Goal: Download file/media

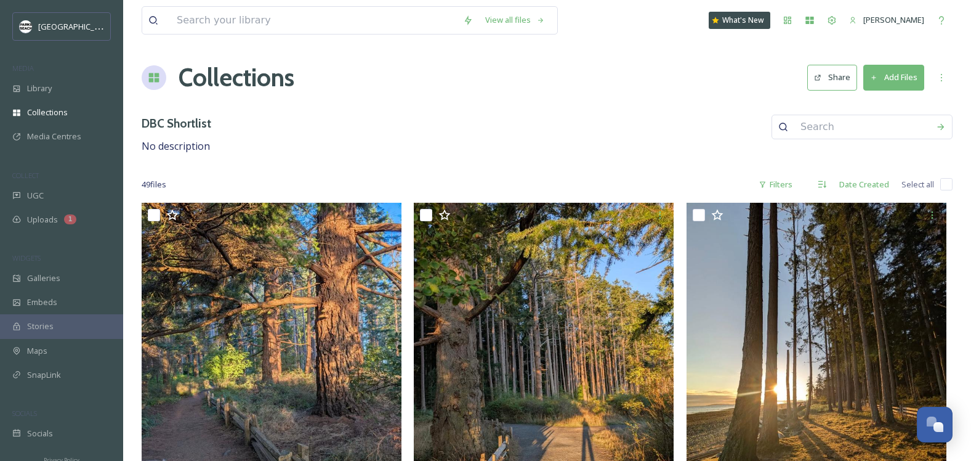
scroll to position [3942, 0]
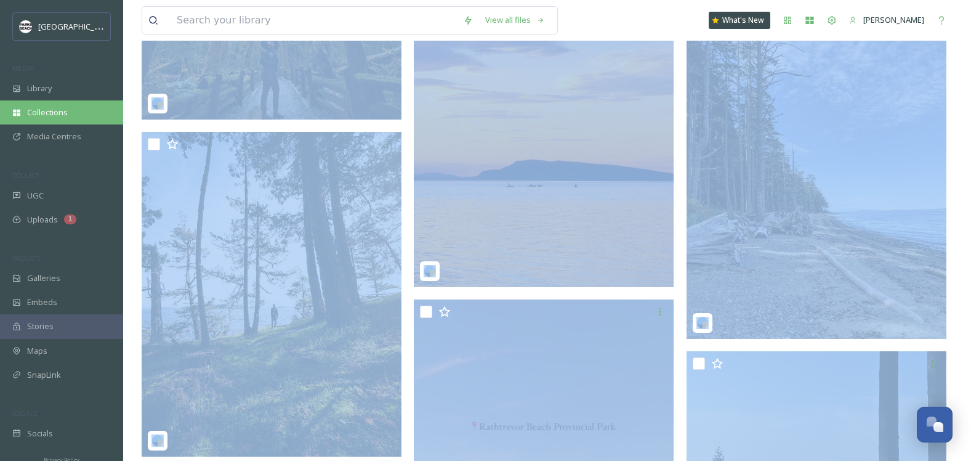
click at [59, 105] on div "Collections" at bounding box center [61, 112] width 123 height 24
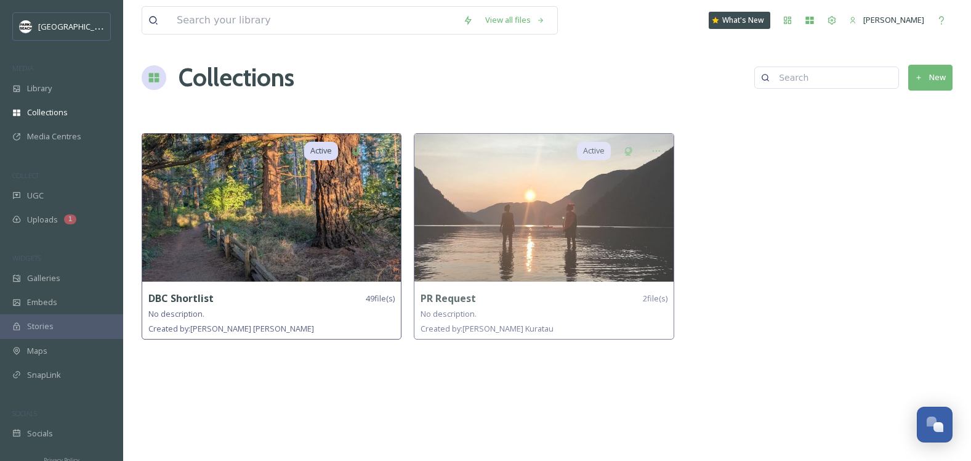
click at [287, 221] on img at bounding box center [271, 208] width 259 height 148
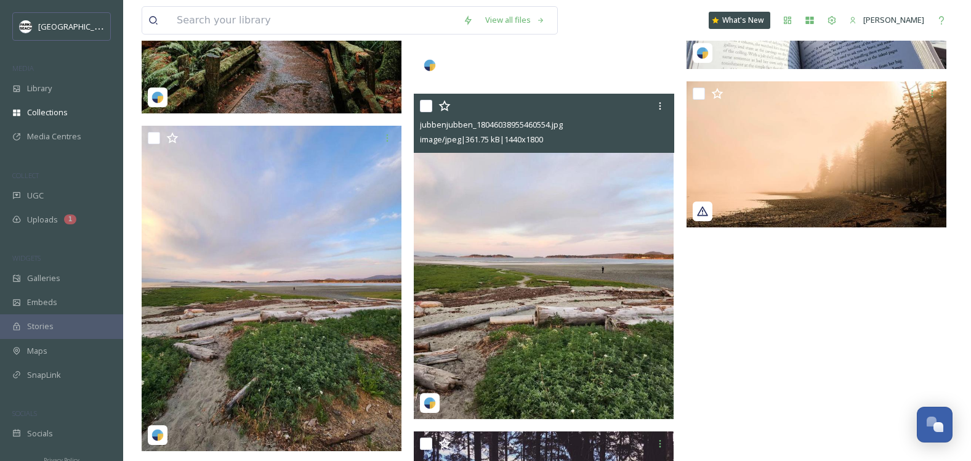
scroll to position [4611, 0]
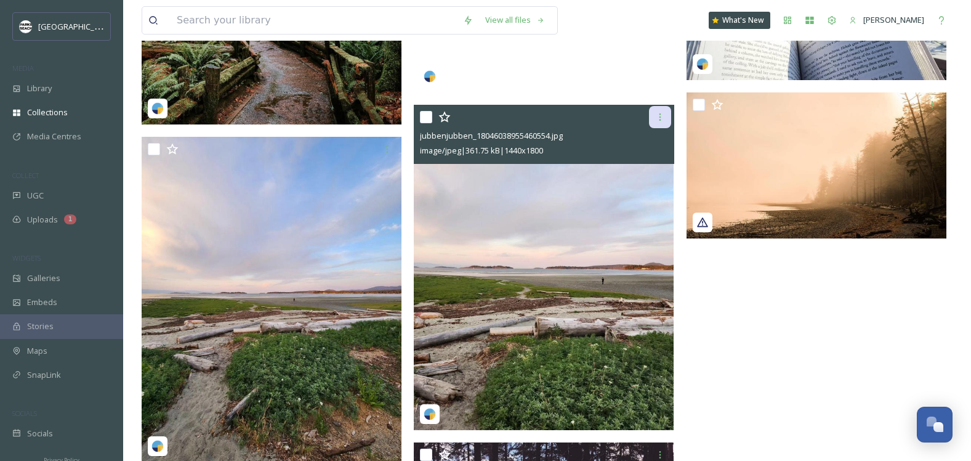
click at [658, 116] on icon at bounding box center [660, 117] width 10 height 10
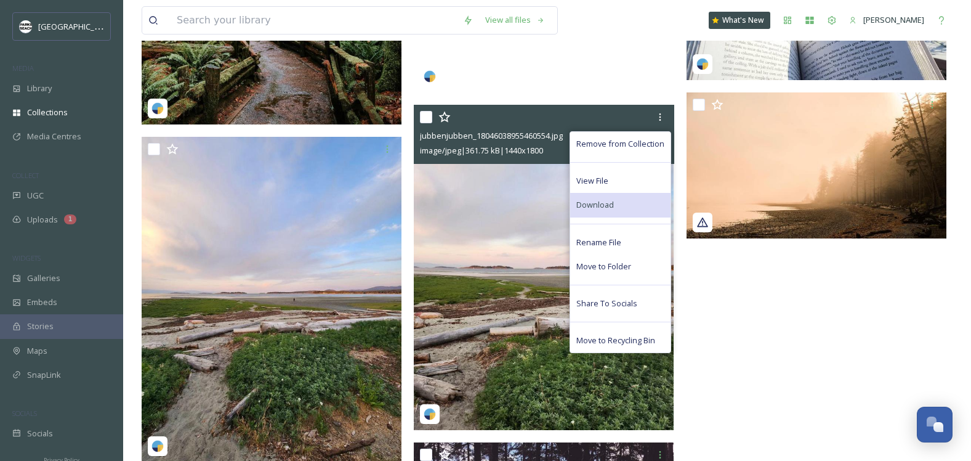
click at [607, 200] on span "Download" at bounding box center [596, 205] width 38 height 12
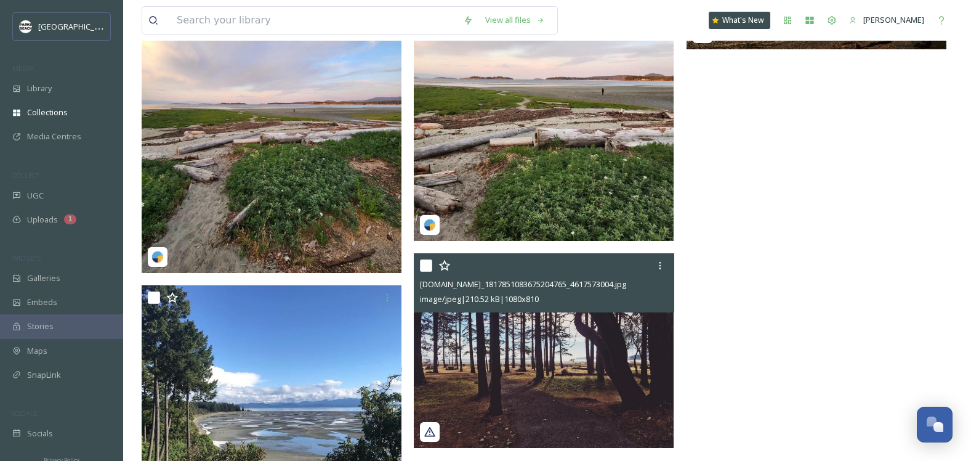
scroll to position [4814, 0]
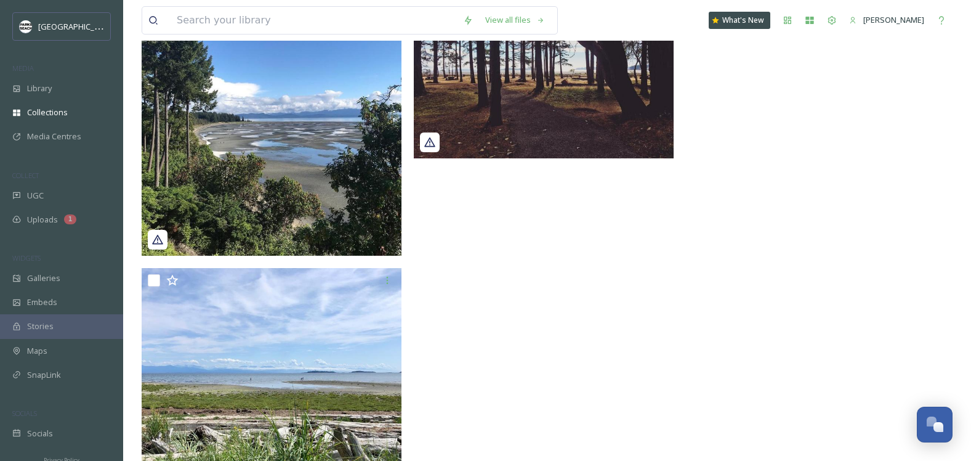
scroll to position [5163, 0]
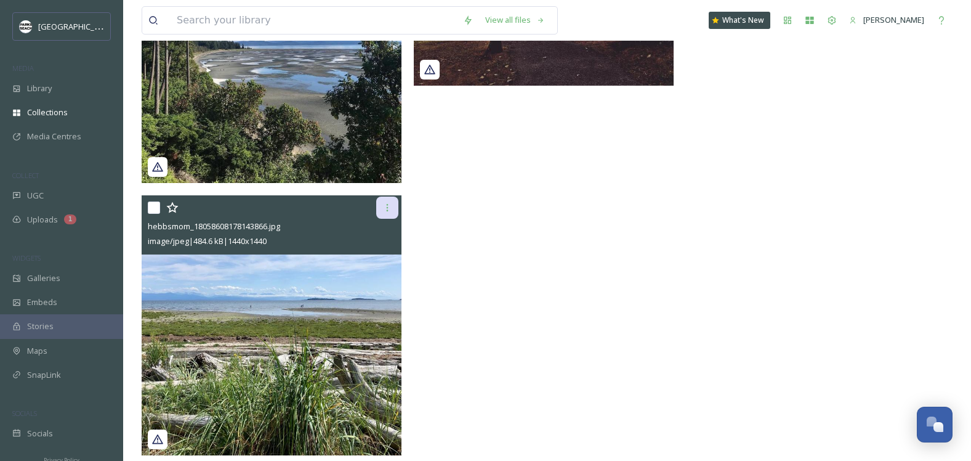
click at [394, 206] on div at bounding box center [387, 208] width 22 height 22
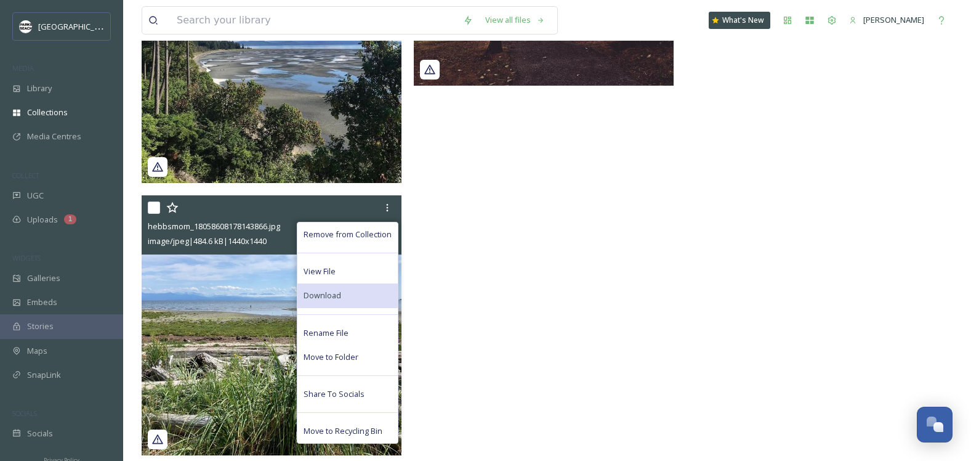
click at [333, 293] on span "Download" at bounding box center [323, 296] width 38 height 12
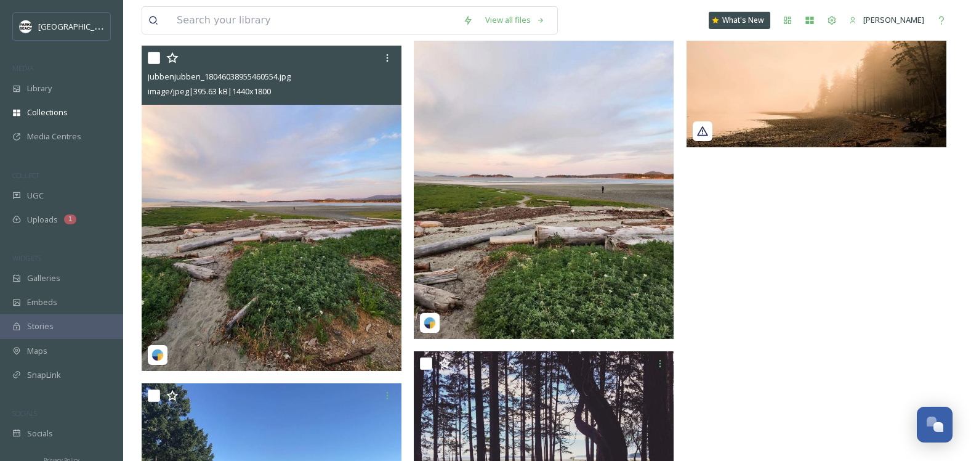
scroll to position [4661, 0]
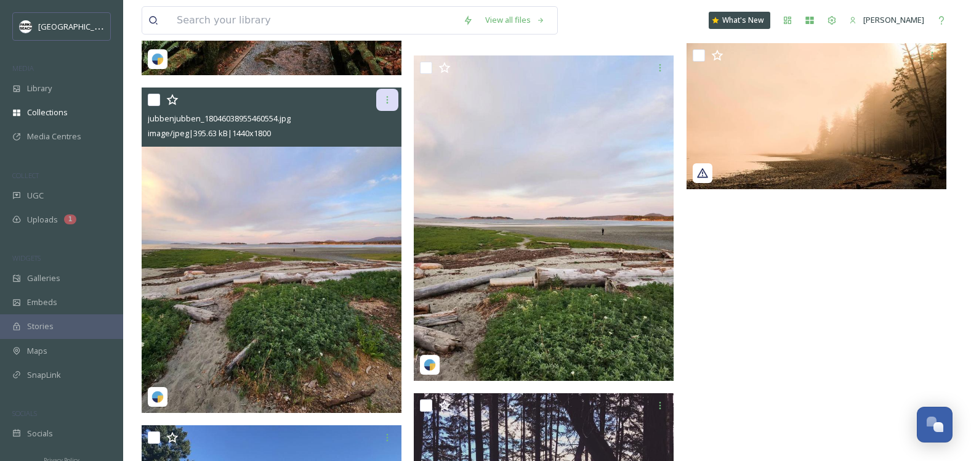
click at [387, 103] on icon at bounding box center [388, 100] width 10 height 10
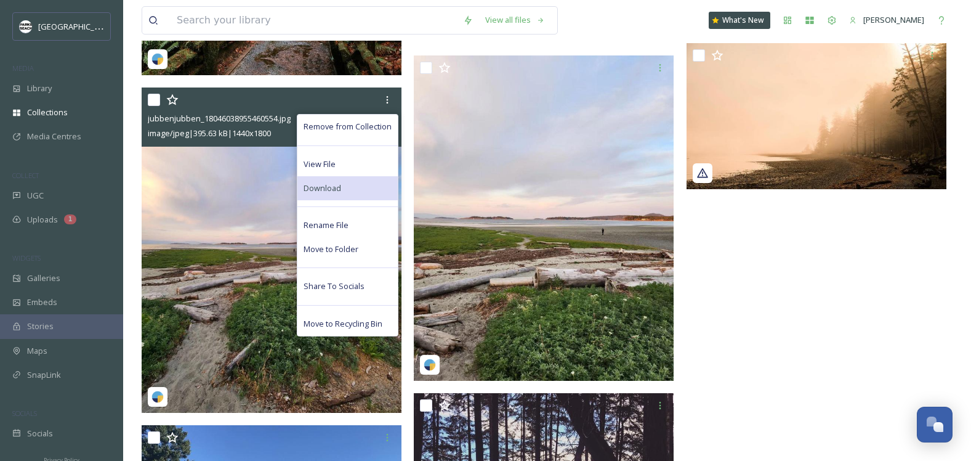
click at [343, 184] on div "Download" at bounding box center [348, 188] width 100 height 24
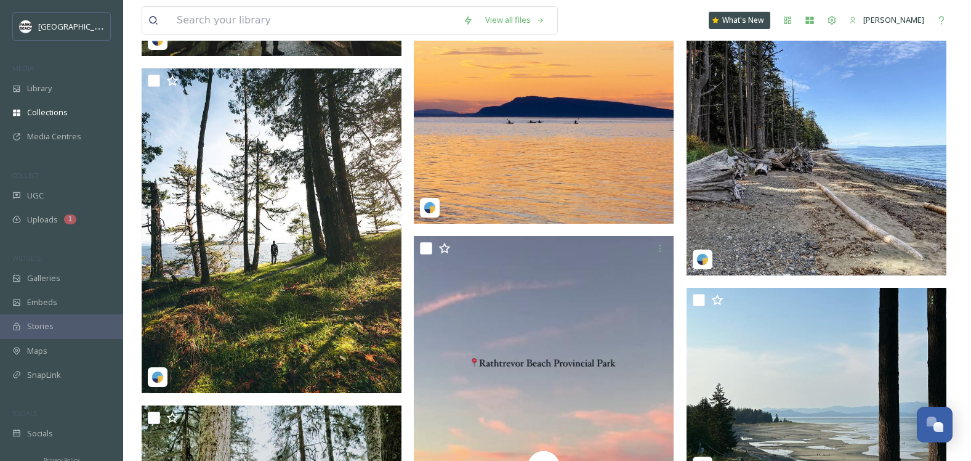
scroll to position [3888, 0]
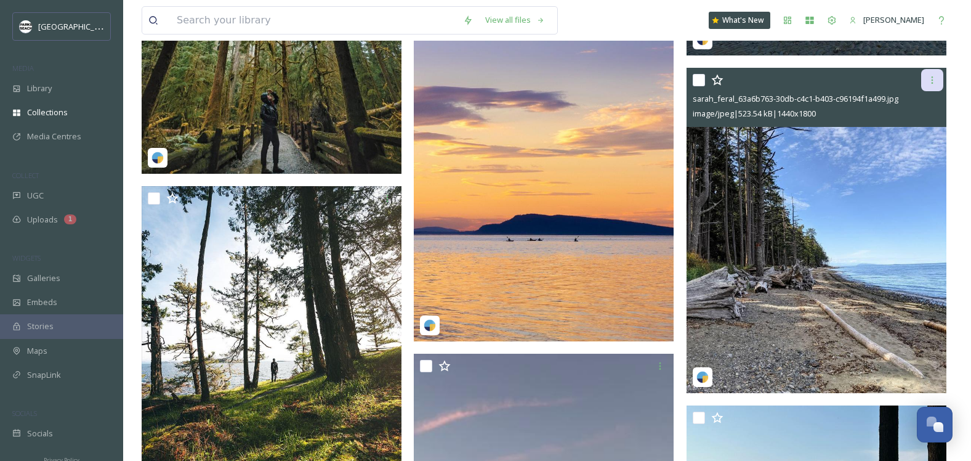
click at [934, 81] on icon at bounding box center [933, 80] width 10 height 10
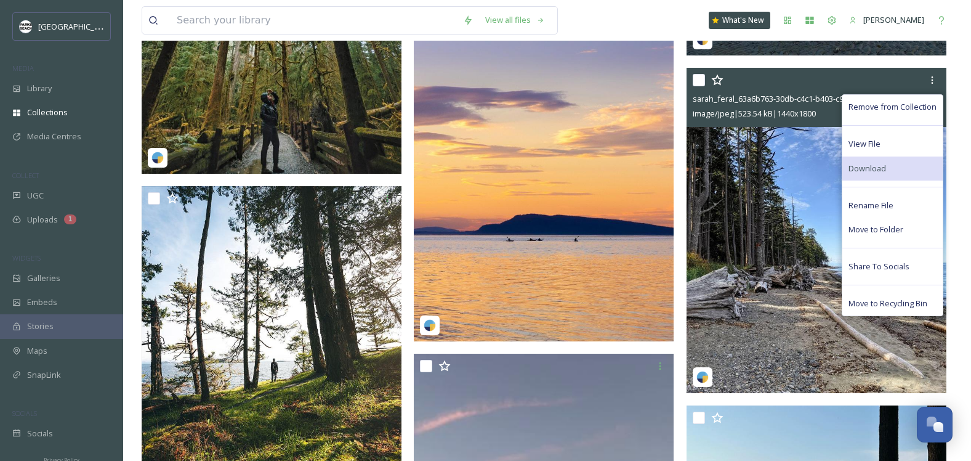
click at [878, 163] on span "Download" at bounding box center [868, 169] width 38 height 12
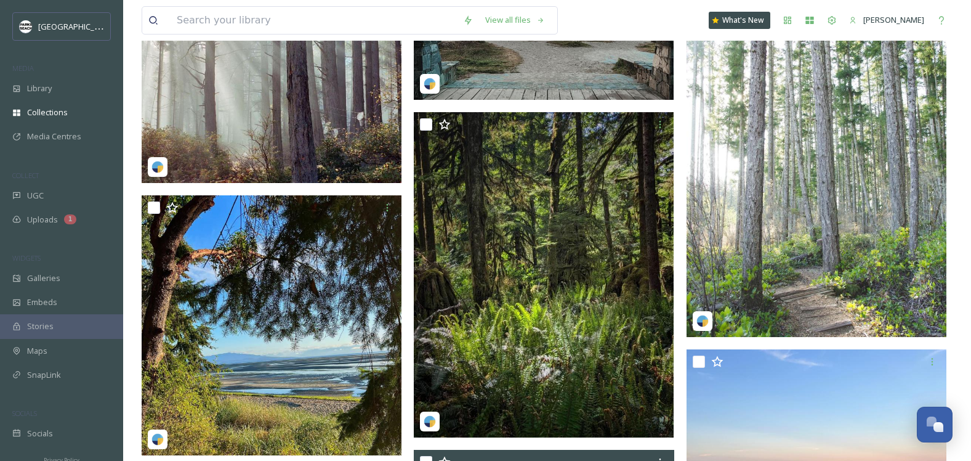
scroll to position [2927, 0]
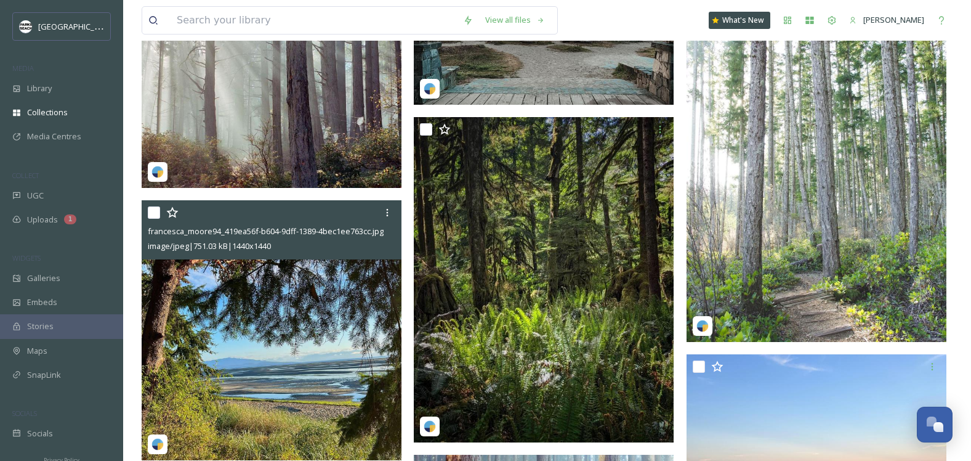
click at [239, 330] on img at bounding box center [272, 330] width 260 height 260
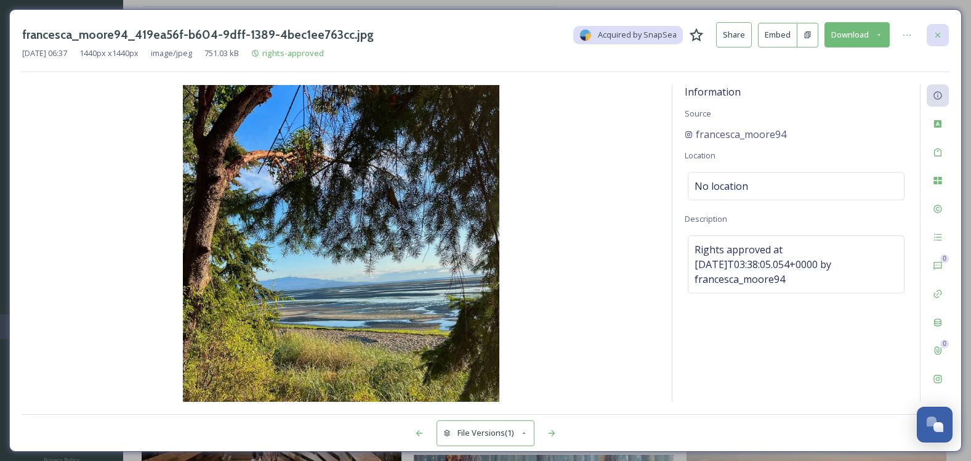
click at [938, 27] on div at bounding box center [938, 35] width 22 height 22
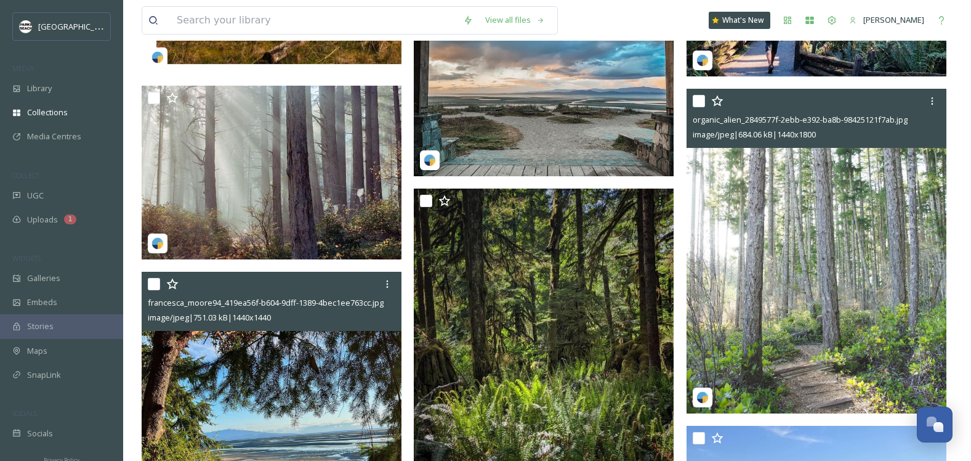
scroll to position [2853, 0]
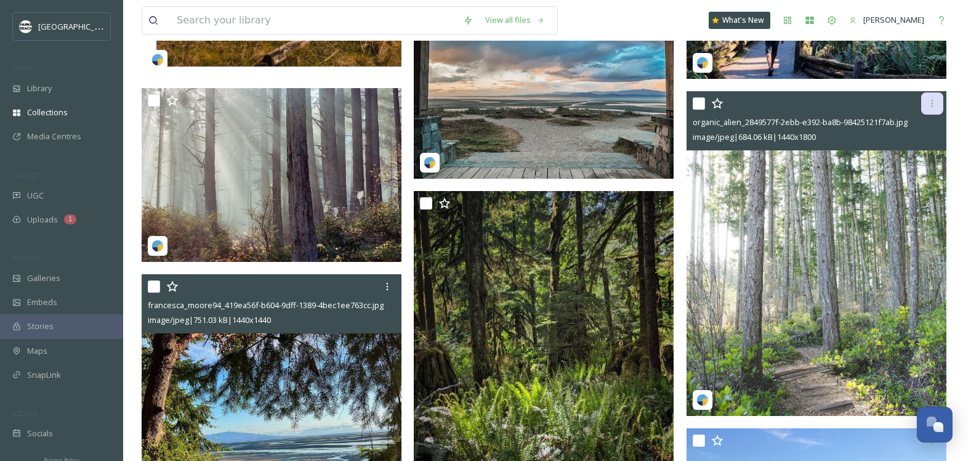
click at [942, 99] on div at bounding box center [933, 103] width 22 height 22
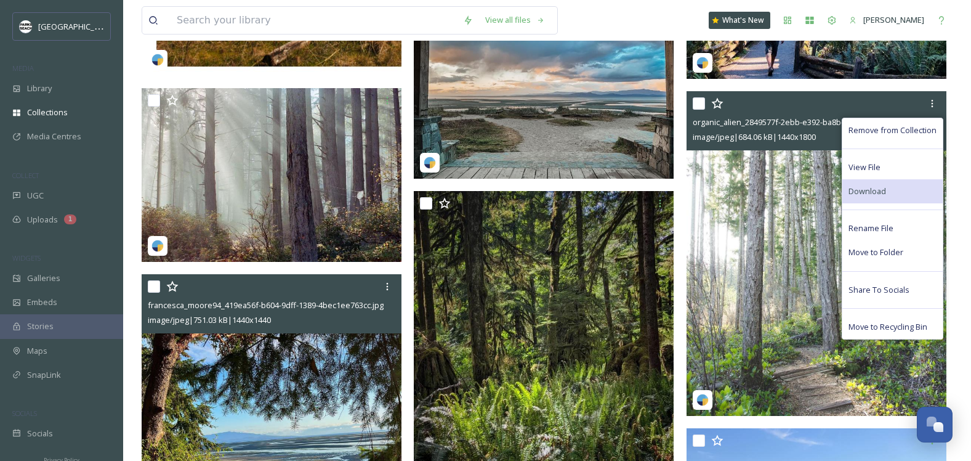
click at [880, 181] on div "Download" at bounding box center [893, 191] width 100 height 24
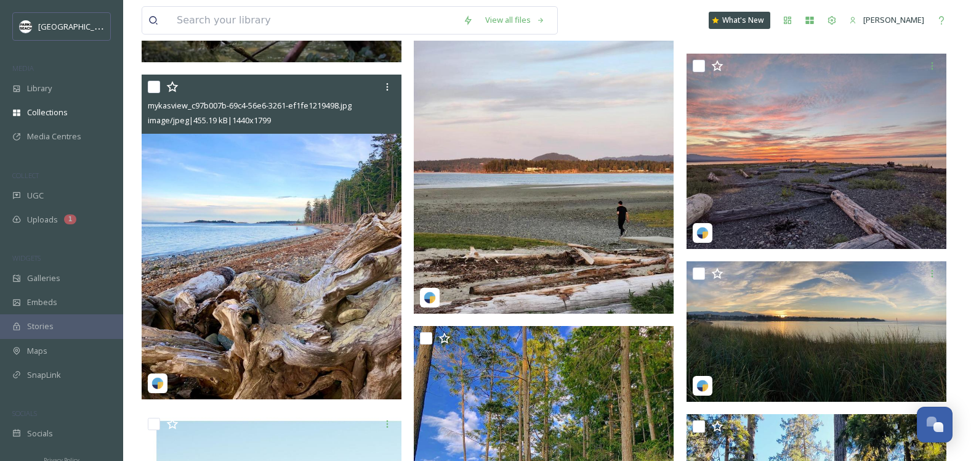
scroll to position [2187, 0]
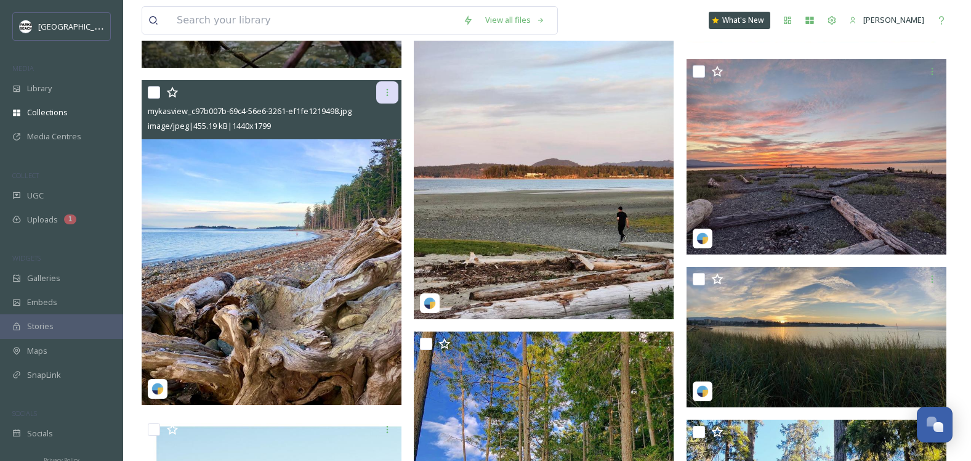
click at [386, 97] on div at bounding box center [387, 92] width 22 height 22
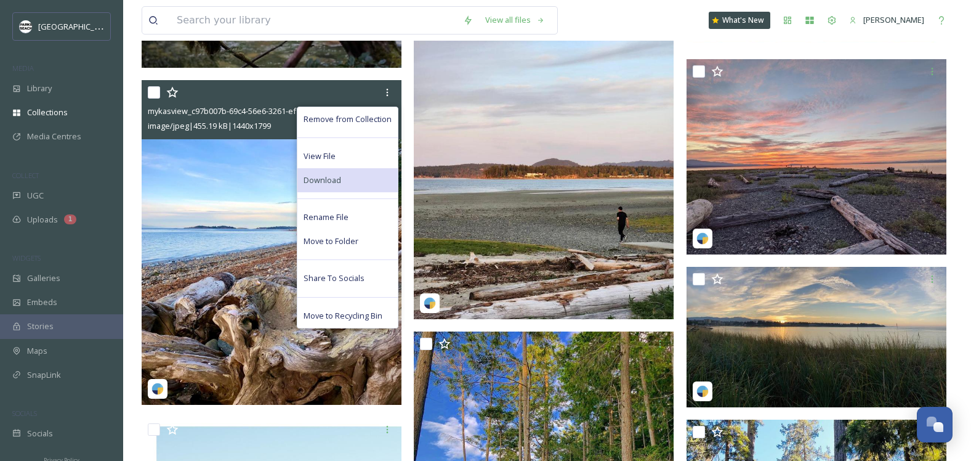
click at [343, 180] on div "Download" at bounding box center [348, 180] width 100 height 24
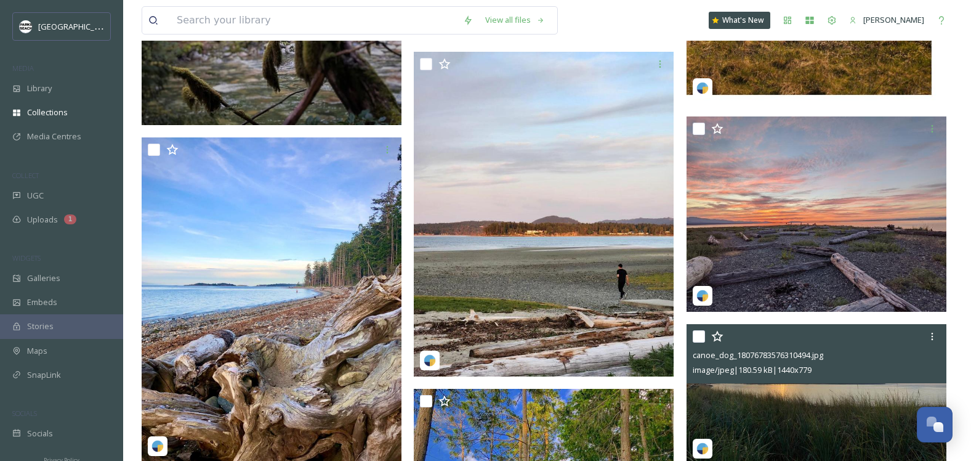
scroll to position [2129, 0]
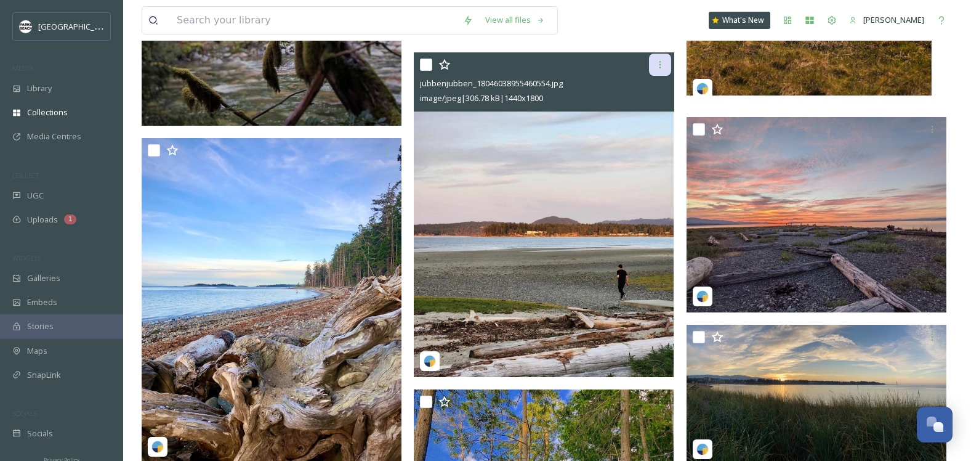
click at [656, 67] on icon at bounding box center [660, 65] width 10 height 10
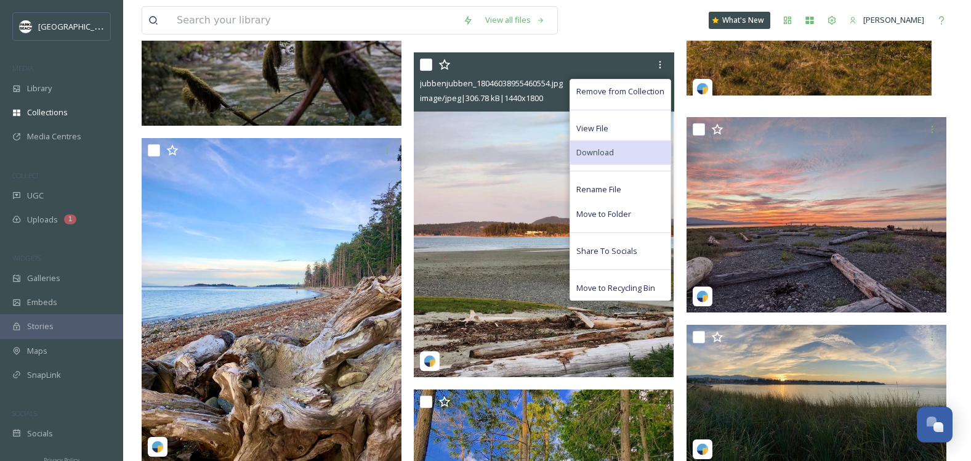
click at [607, 144] on div "Download" at bounding box center [620, 152] width 100 height 24
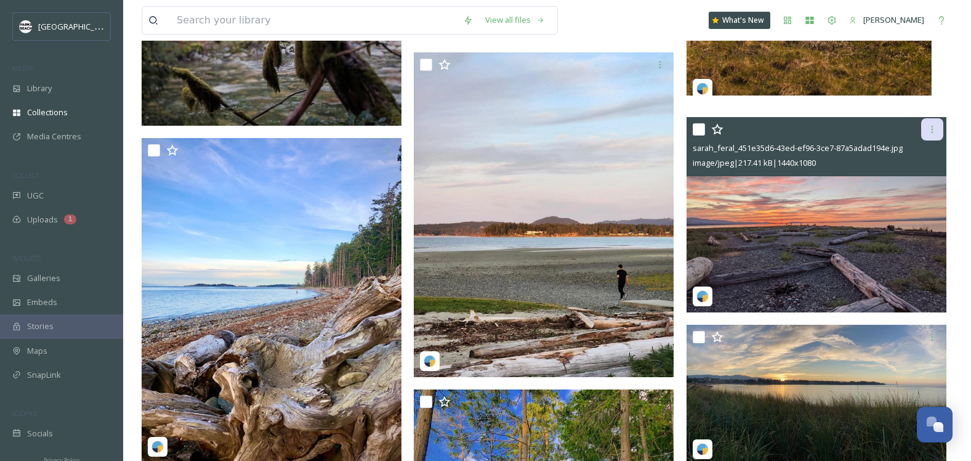
click at [934, 128] on icon at bounding box center [933, 129] width 10 height 10
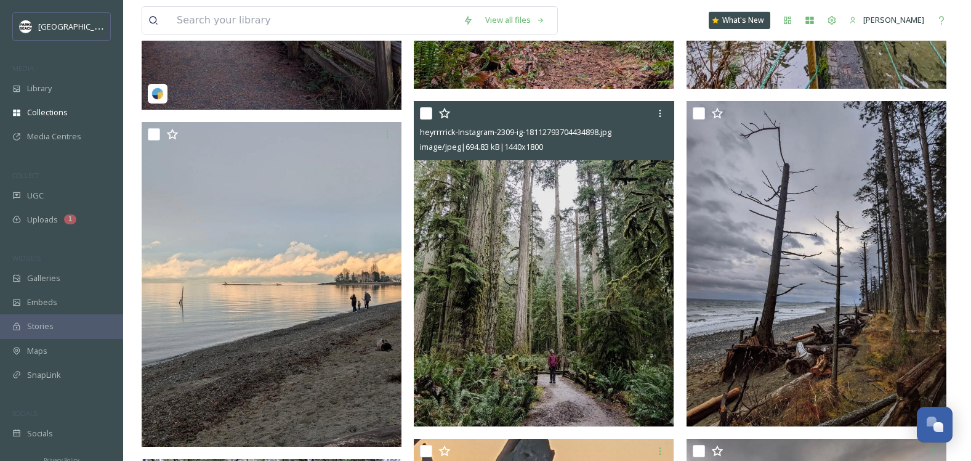
scroll to position [795, 0]
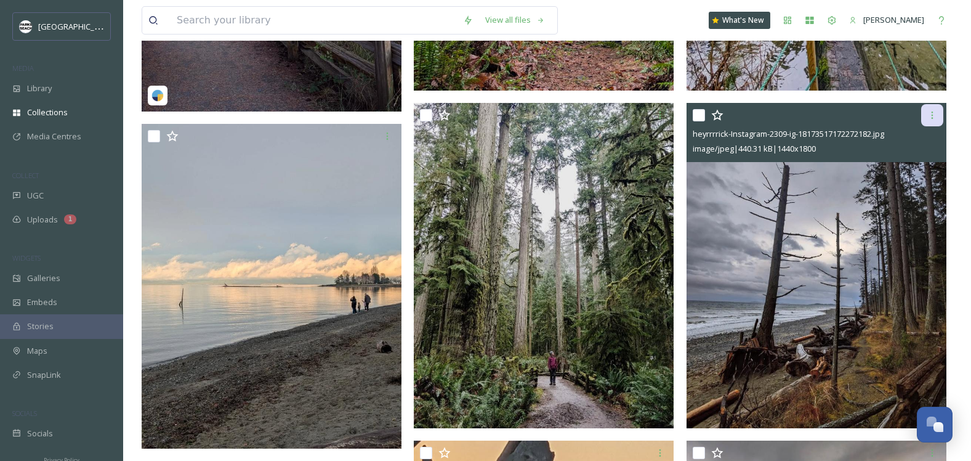
click at [932, 116] on icon at bounding box center [933, 115] width 10 height 10
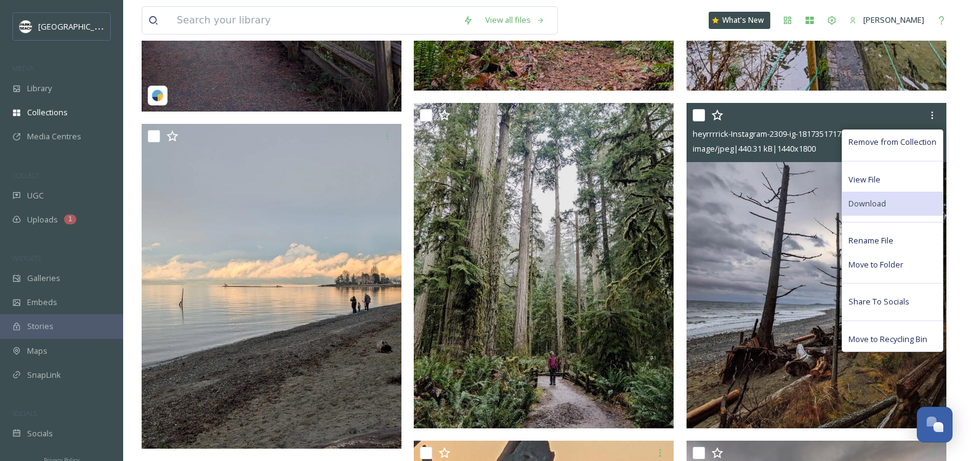
click at [891, 199] on div "Download" at bounding box center [893, 204] width 100 height 24
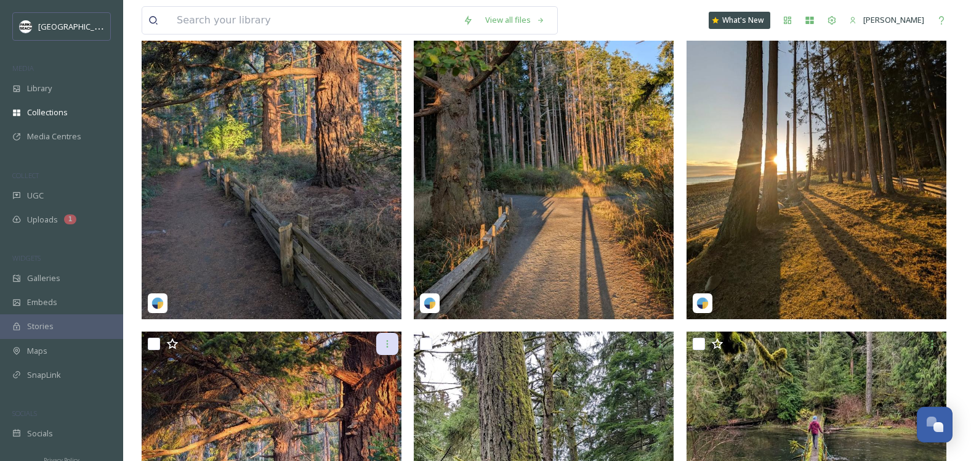
scroll to position [124, 0]
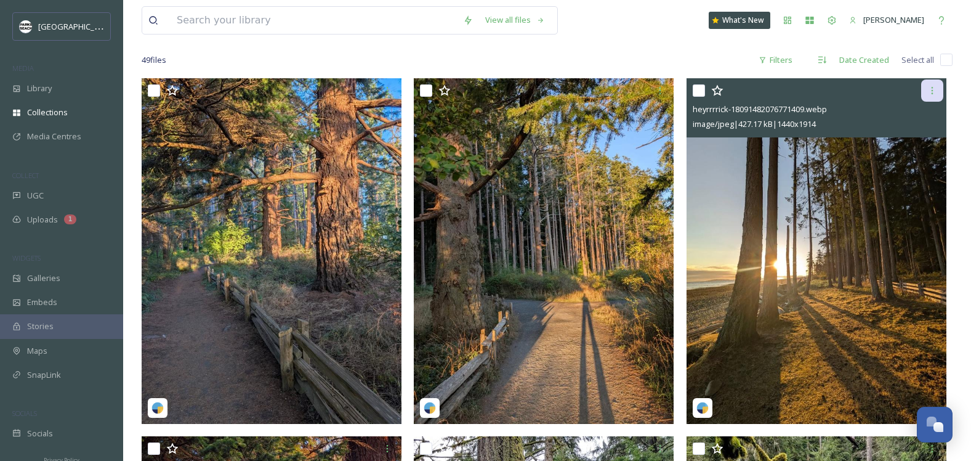
click at [939, 90] on div at bounding box center [933, 90] width 22 height 22
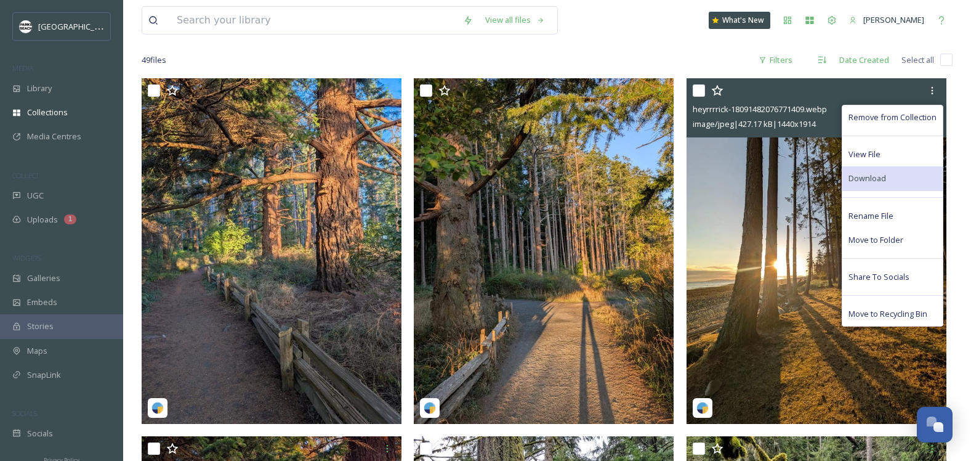
click at [891, 171] on div "Download" at bounding box center [893, 178] width 100 height 24
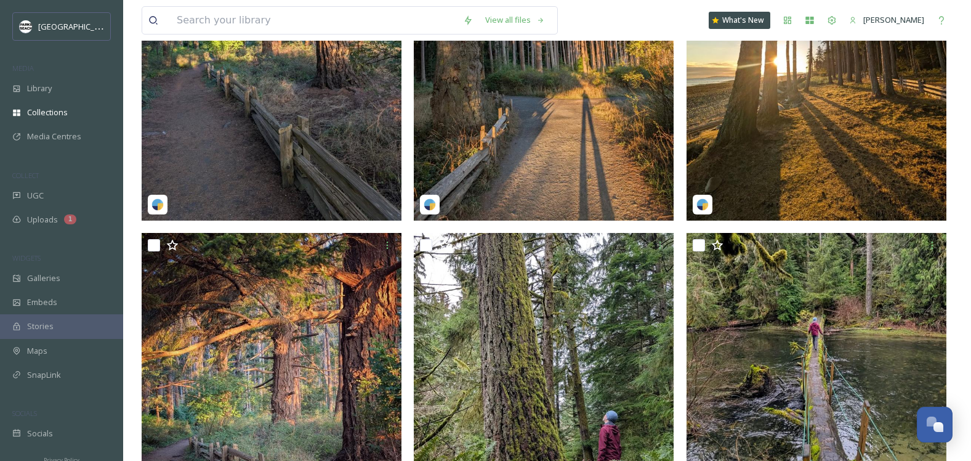
scroll to position [389, 0]
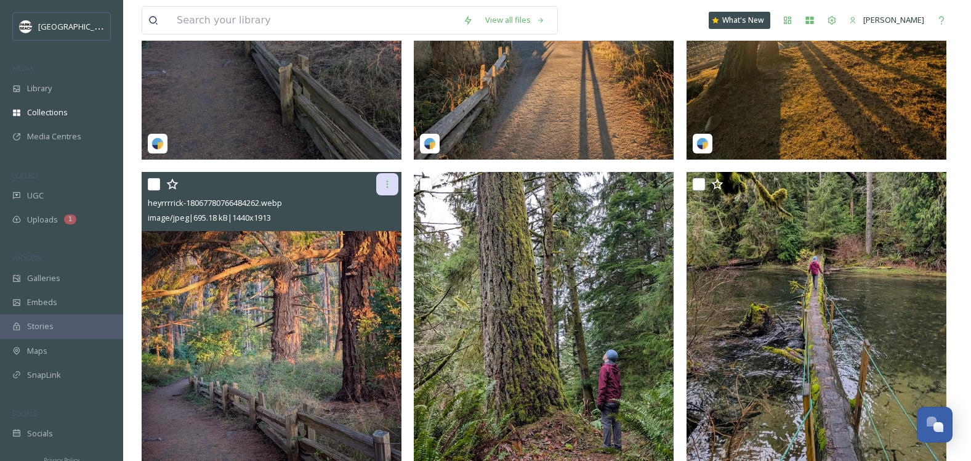
click at [392, 190] on div at bounding box center [387, 184] width 22 height 22
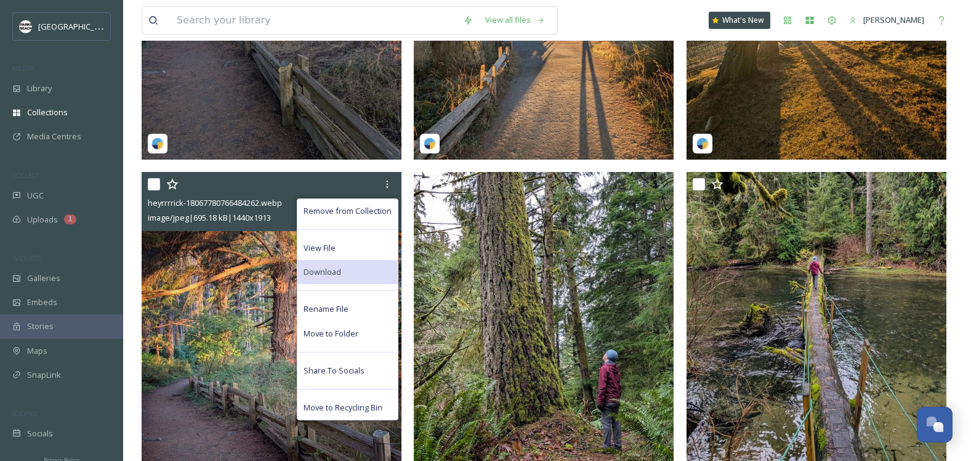
click at [357, 267] on div "Download" at bounding box center [348, 272] width 100 height 24
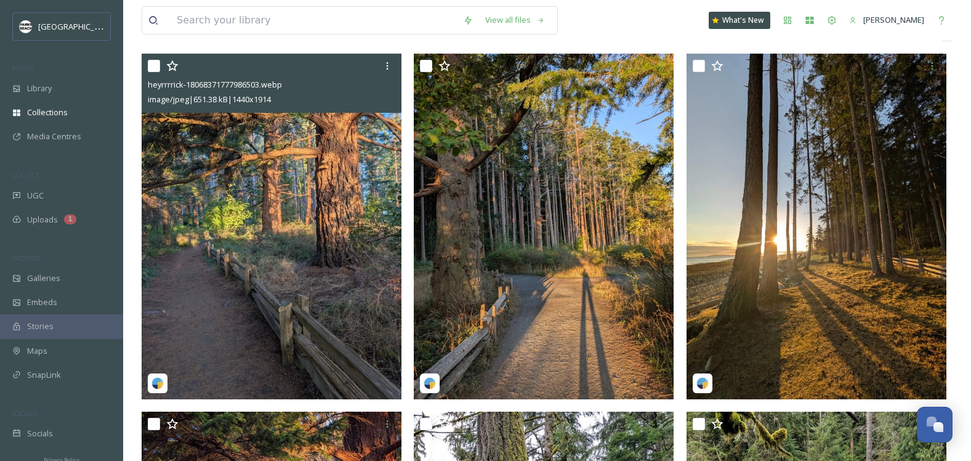
scroll to position [129, 0]
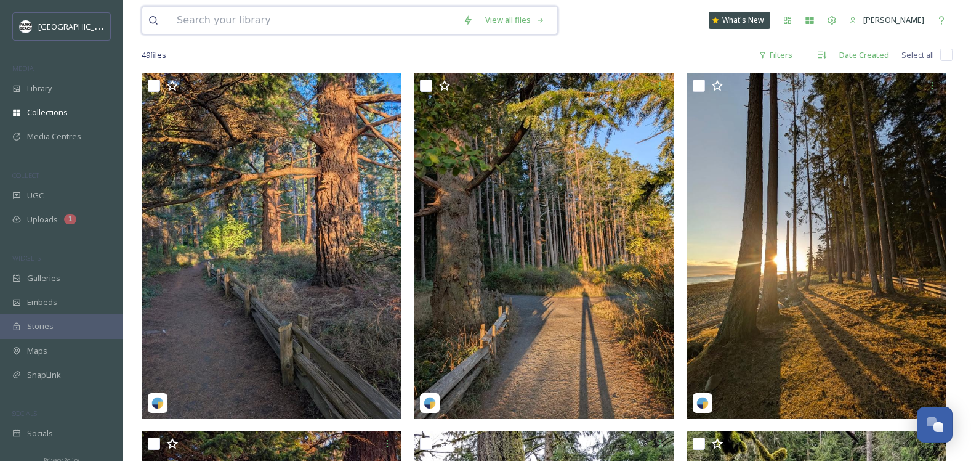
click at [198, 27] on input at bounding box center [314, 20] width 286 height 27
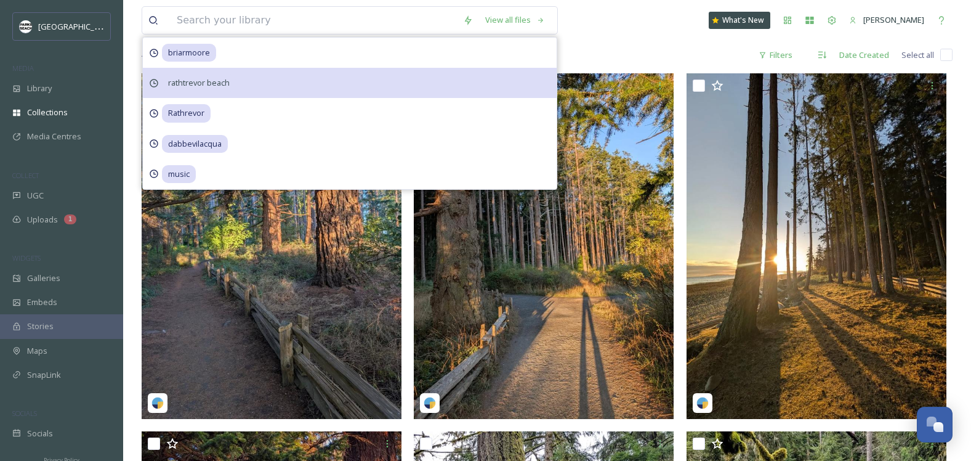
click at [215, 78] on span "rathtrevor beach" at bounding box center [199, 83] width 74 height 18
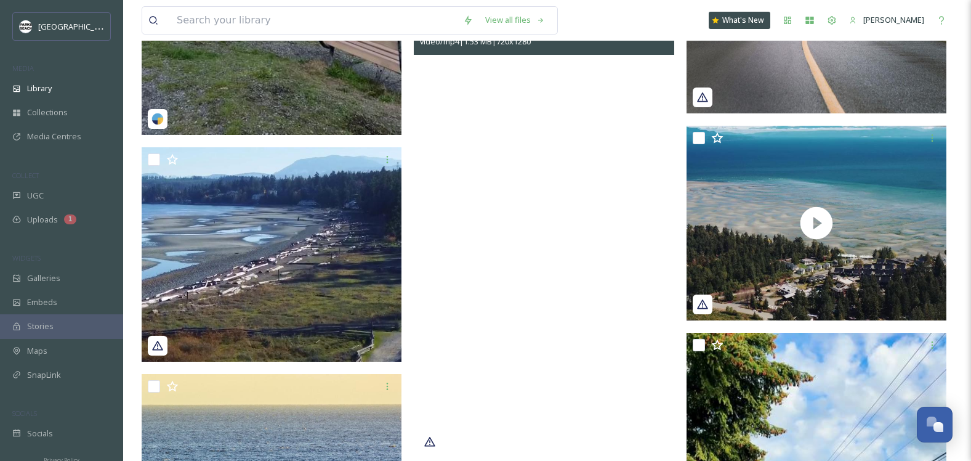
scroll to position [1172, 0]
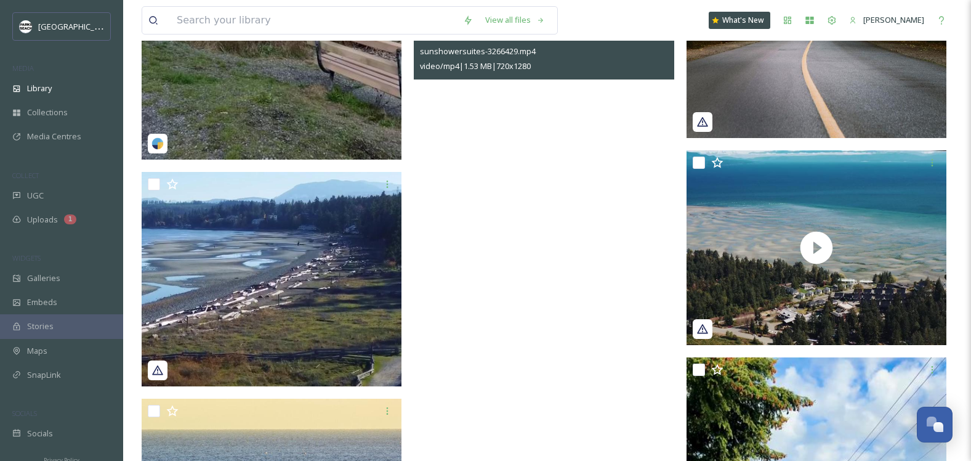
drag, startPoint x: 612, startPoint y: 239, endPoint x: 581, endPoint y: 262, distance: 38.3
click at [581, 262] on div at bounding box center [544, 251] width 260 height 462
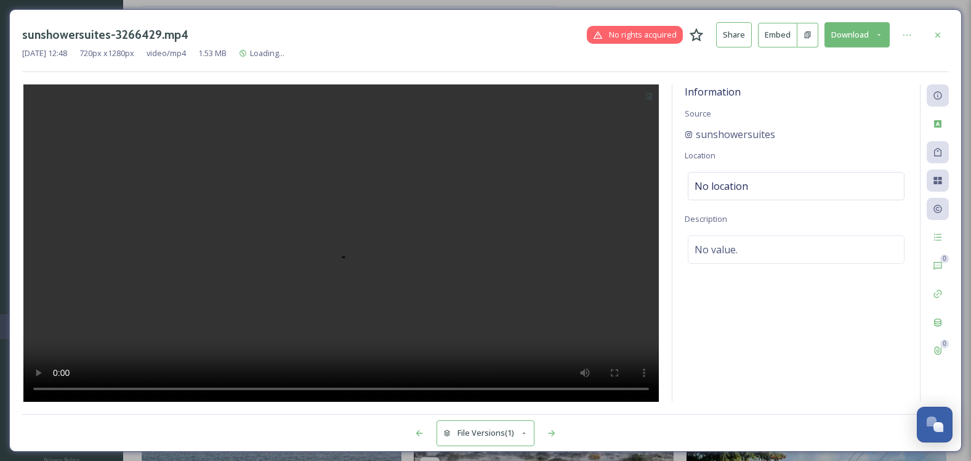
click at [582, 265] on div at bounding box center [341, 242] width 638 height 317
click at [894, 8] on div "sunshowersuites-3266429.mp4 No rights acquired Share Embed Download [DATE] 12:4…" at bounding box center [485, 230] width 971 height 461
click at [939, 30] on icon at bounding box center [938, 35] width 10 height 10
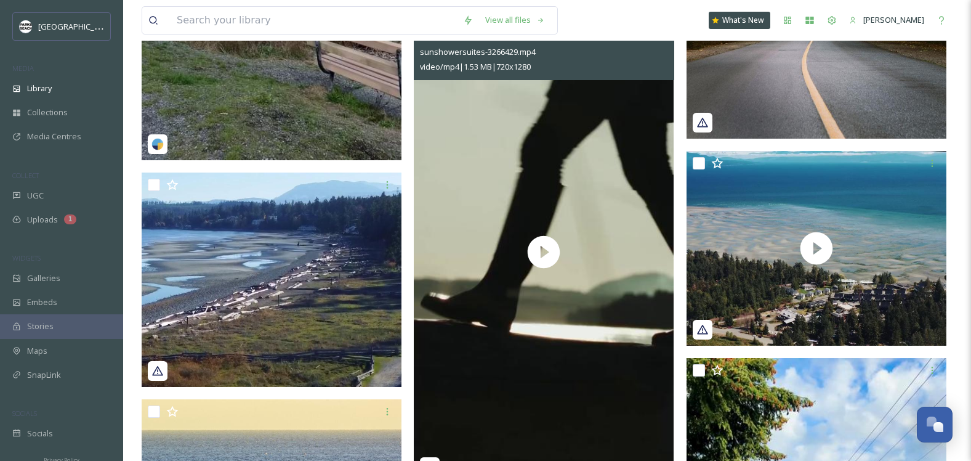
click at [320, 282] on img at bounding box center [272, 279] width 260 height 214
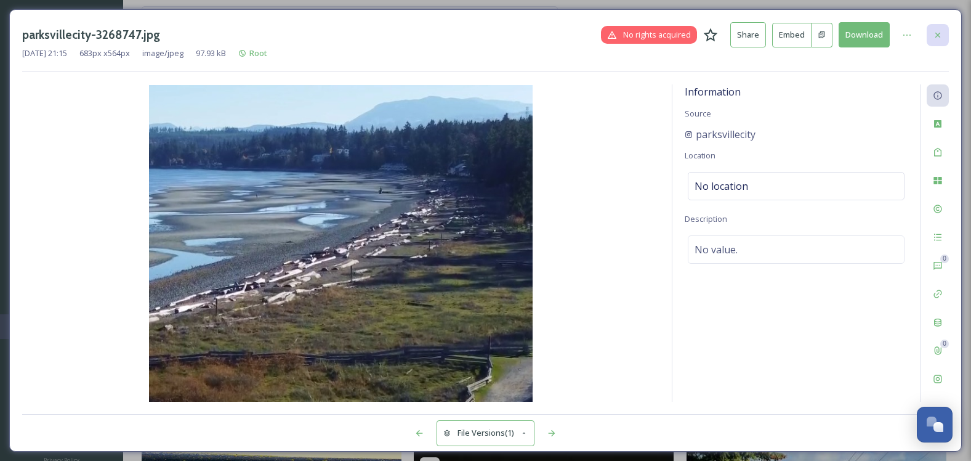
click at [944, 30] on div at bounding box center [938, 35] width 22 height 22
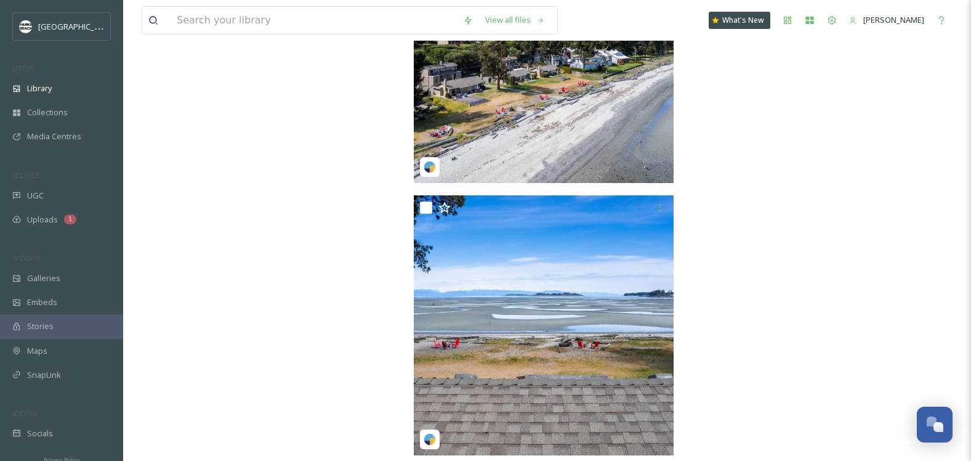
scroll to position [16073, 0]
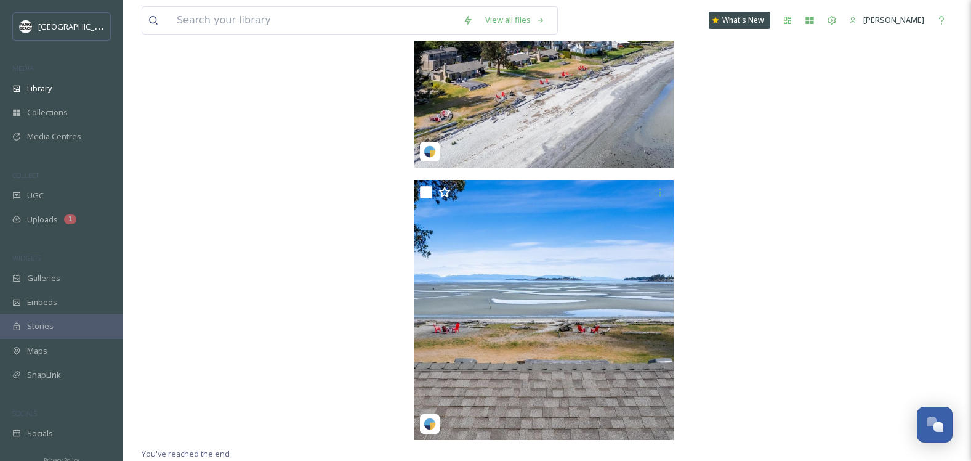
click at [287, 17] on input at bounding box center [314, 20] width 286 height 27
click at [272, 22] on input at bounding box center [314, 20] width 286 height 27
click at [248, 21] on input at bounding box center [314, 20] width 286 height 27
click at [274, 22] on input at bounding box center [314, 20] width 286 height 27
click at [46, 84] on span "Library" at bounding box center [39, 89] width 25 height 12
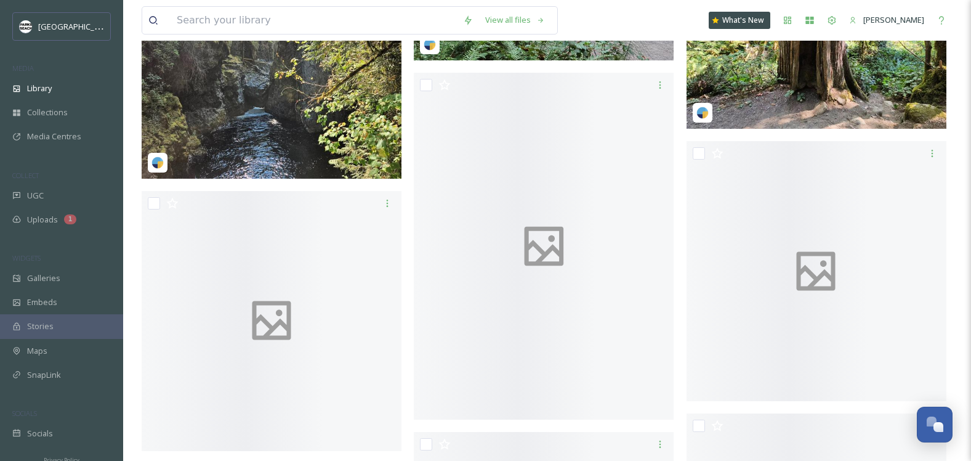
scroll to position [7574, 0]
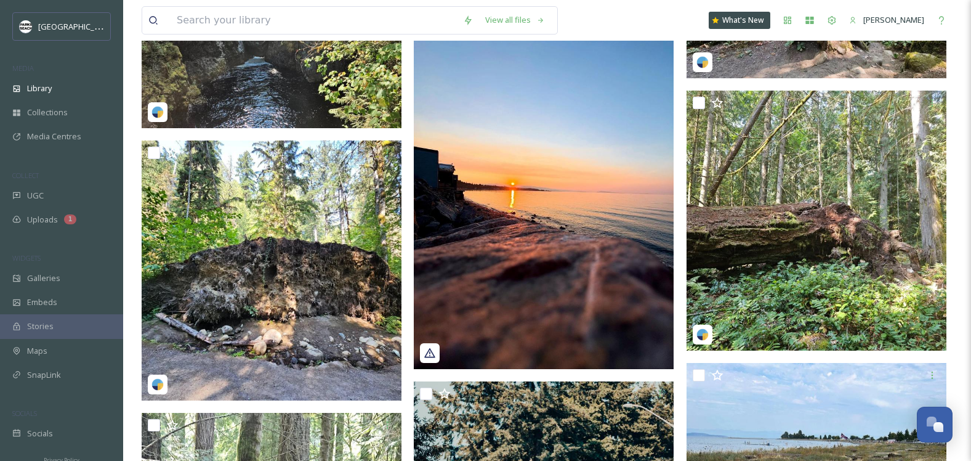
click at [266, 23] on input at bounding box center [314, 20] width 286 height 27
click at [234, 21] on input at bounding box center [314, 20] width 286 height 27
click at [209, 18] on input at bounding box center [314, 20] width 286 height 27
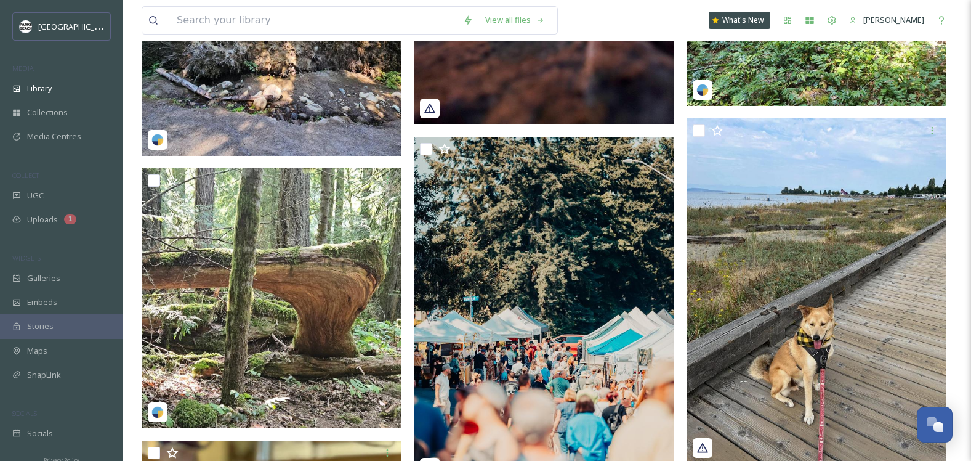
scroll to position [7845, 0]
